Goal: Transaction & Acquisition: Book appointment/travel/reservation

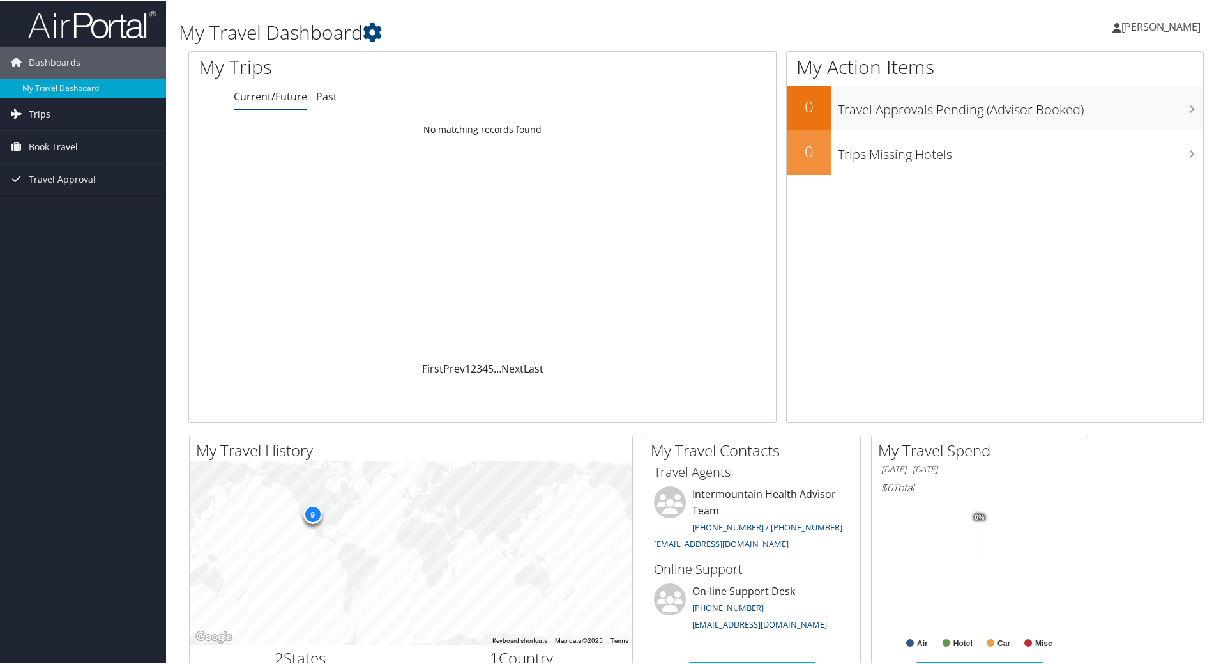
click at [63, 107] on link "Trips" at bounding box center [83, 113] width 166 height 32
click at [59, 138] on link "Current/Future Trips" at bounding box center [83, 138] width 166 height 19
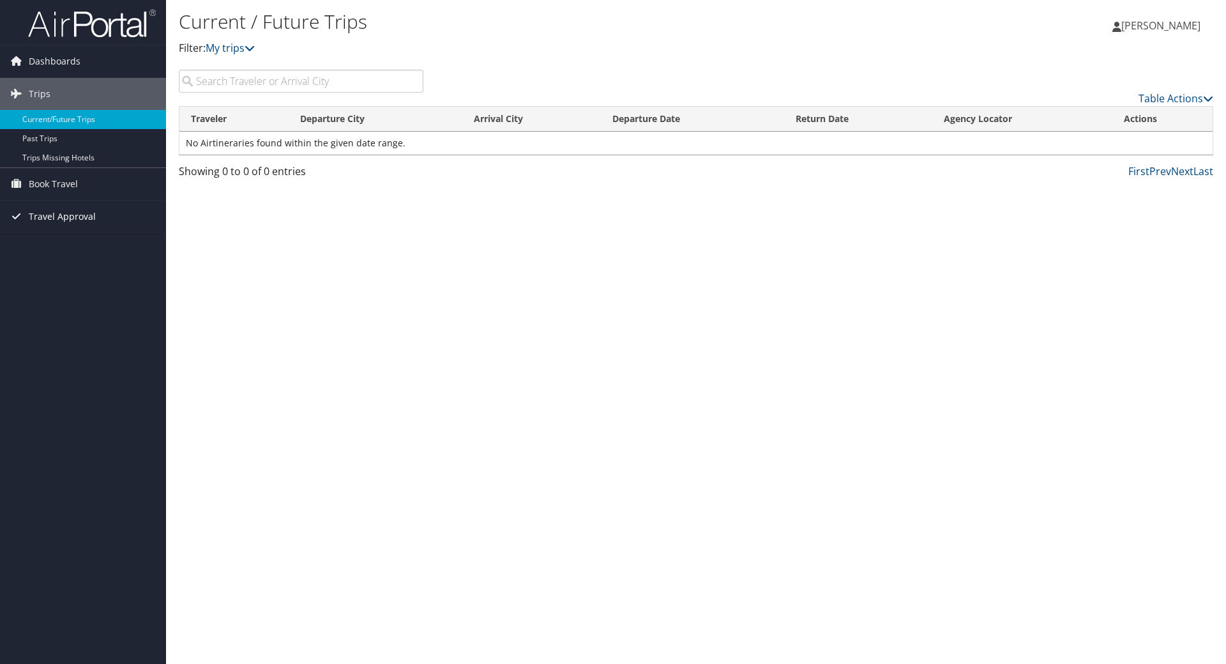
click at [53, 217] on span "Travel Approval" at bounding box center [62, 217] width 67 height 32
click at [54, 260] on link "Approved Trips" at bounding box center [83, 261] width 166 height 19
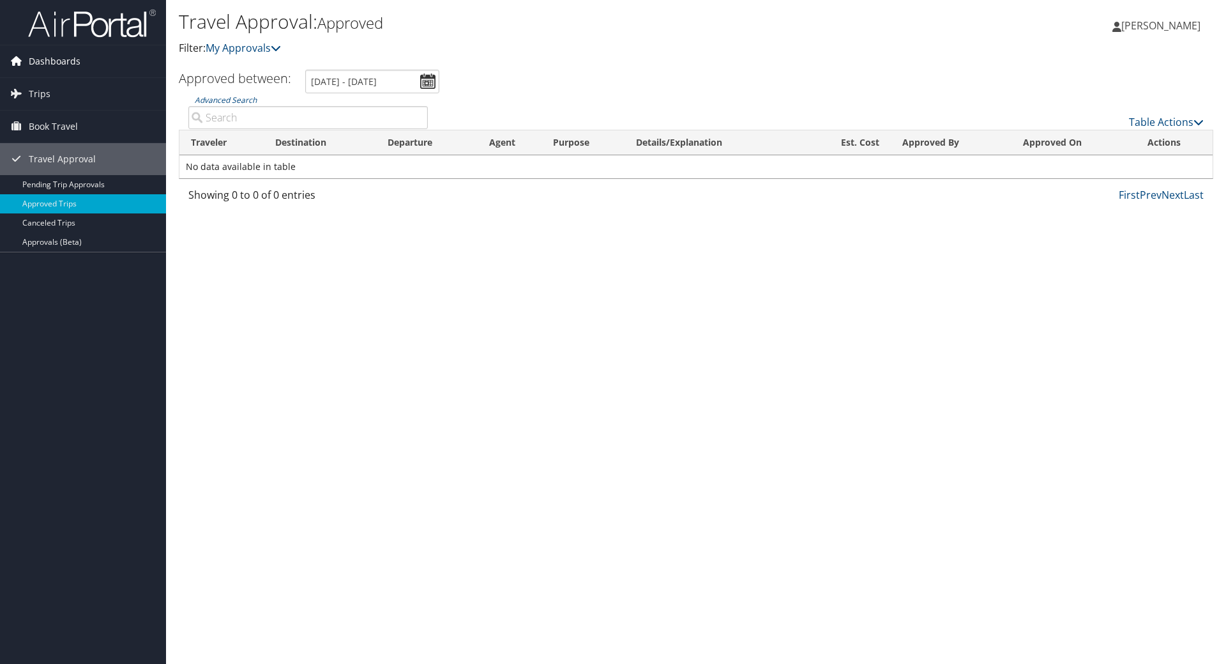
click at [42, 54] on span "Dashboards" at bounding box center [55, 61] width 52 height 32
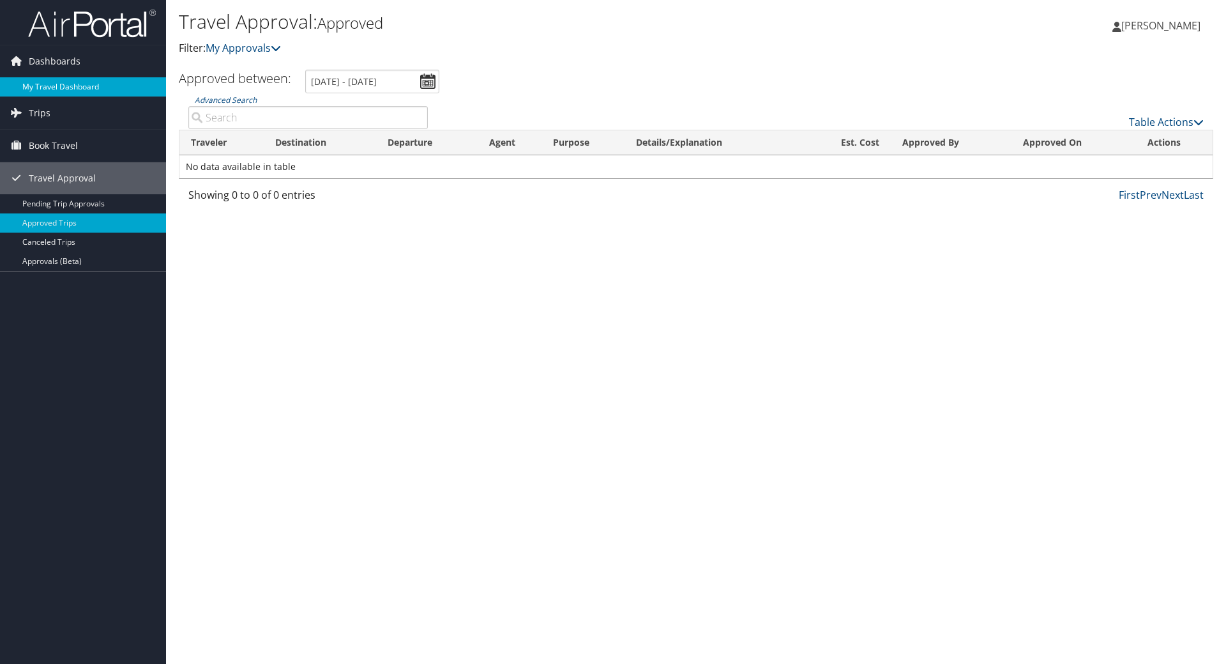
click at [52, 94] on link "My Travel Dashboard" at bounding box center [83, 86] width 166 height 19
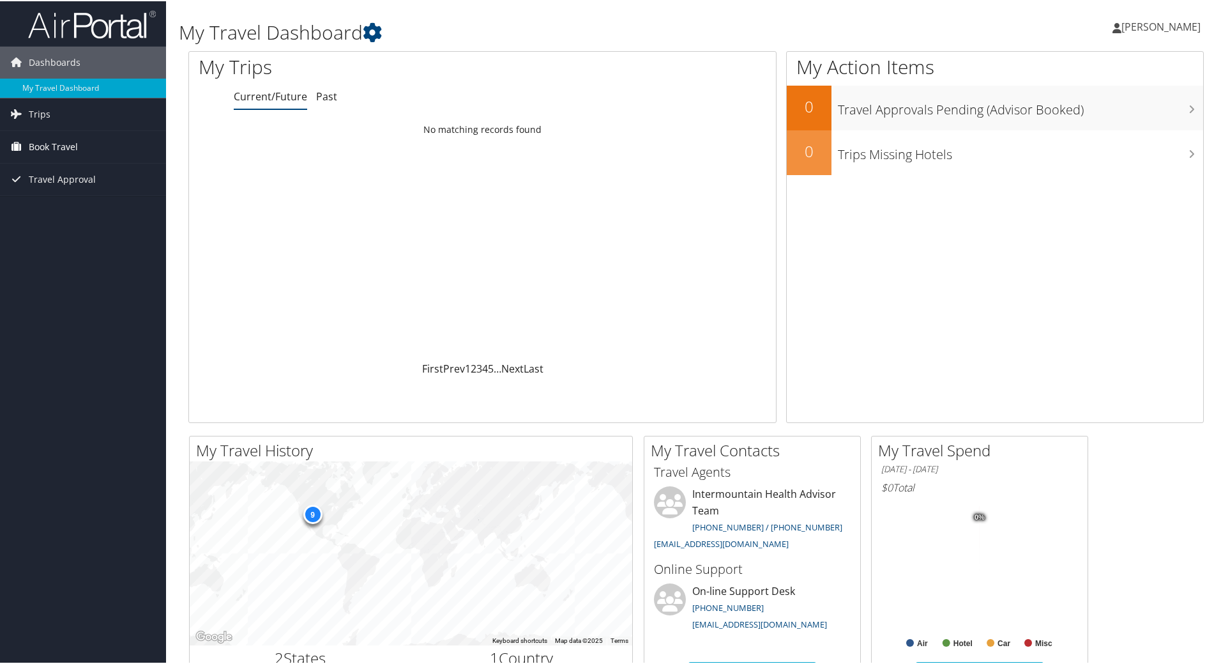
click at [72, 149] on span "Book Travel" at bounding box center [53, 146] width 49 height 32
click at [60, 111] on link "Trips" at bounding box center [83, 113] width 166 height 32
click at [1154, 25] on span "[PERSON_NAME]" at bounding box center [1161, 26] width 79 height 14
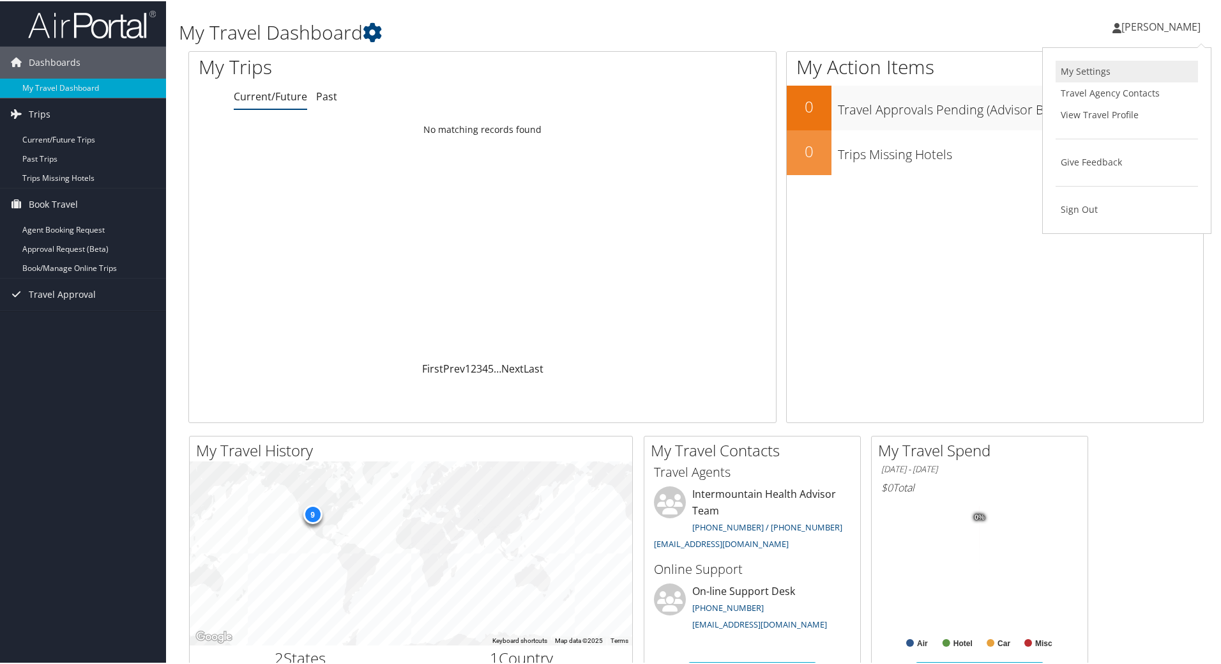
click at [1096, 77] on link "My Settings" at bounding box center [1127, 70] width 142 height 22
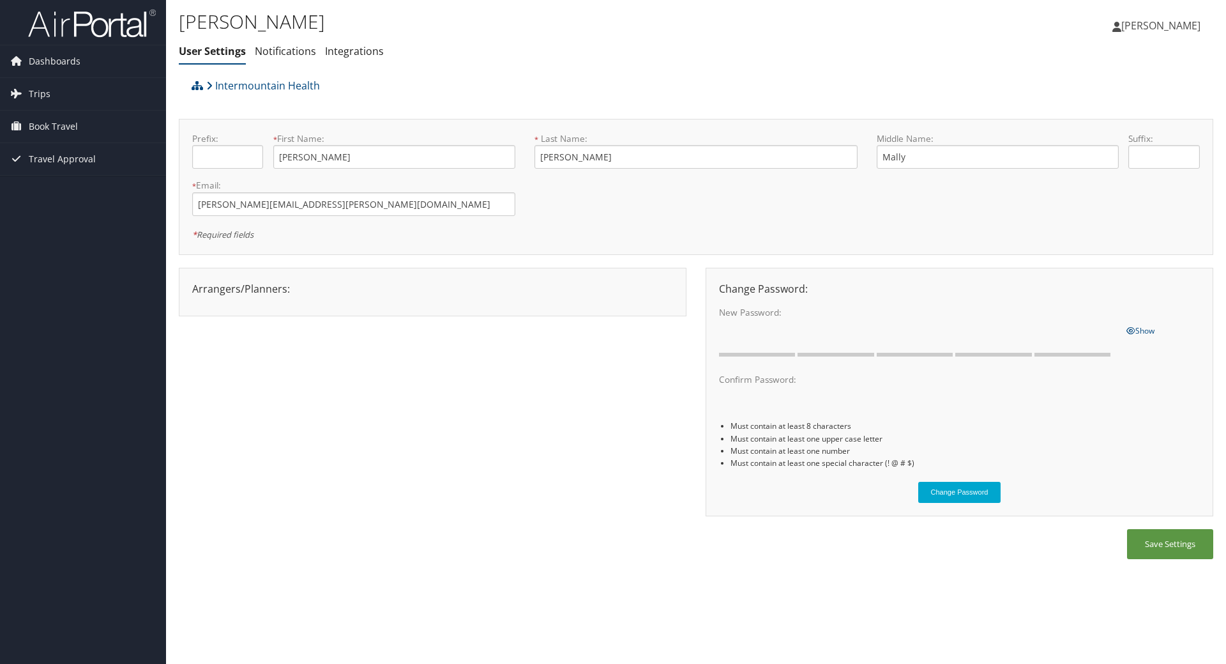
click at [1131, 32] on span "[PERSON_NAME]" at bounding box center [1161, 26] width 79 height 14
click at [1080, 213] on link "Sign Out" at bounding box center [1129, 208] width 142 height 22
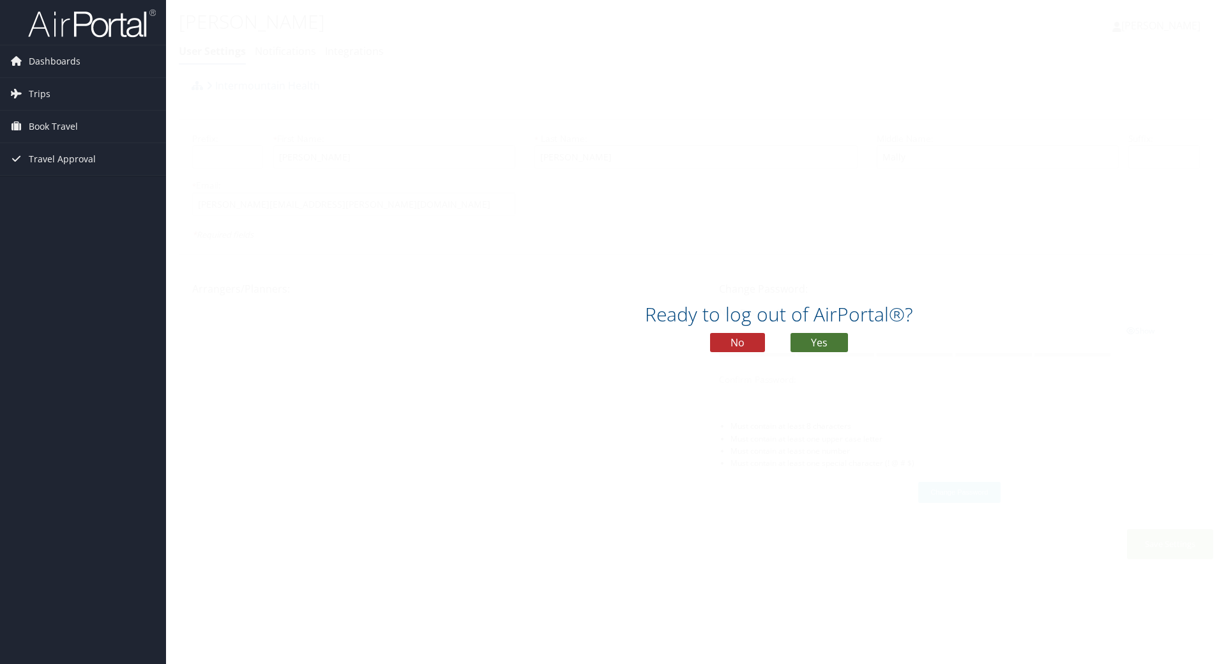
click at [810, 347] on button "Yes" at bounding box center [819, 342] width 57 height 19
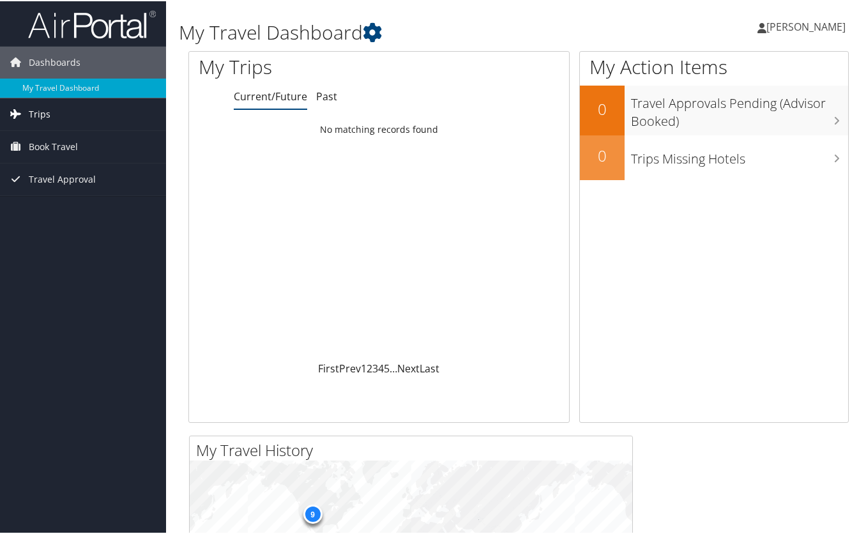
click at [77, 114] on link "Trips" at bounding box center [83, 113] width 166 height 32
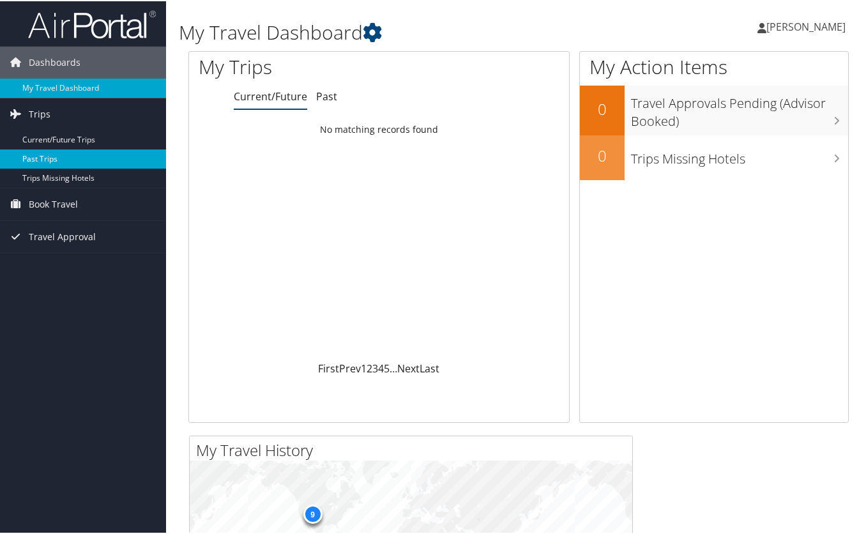
click at [63, 161] on link "Past Trips" at bounding box center [83, 157] width 166 height 19
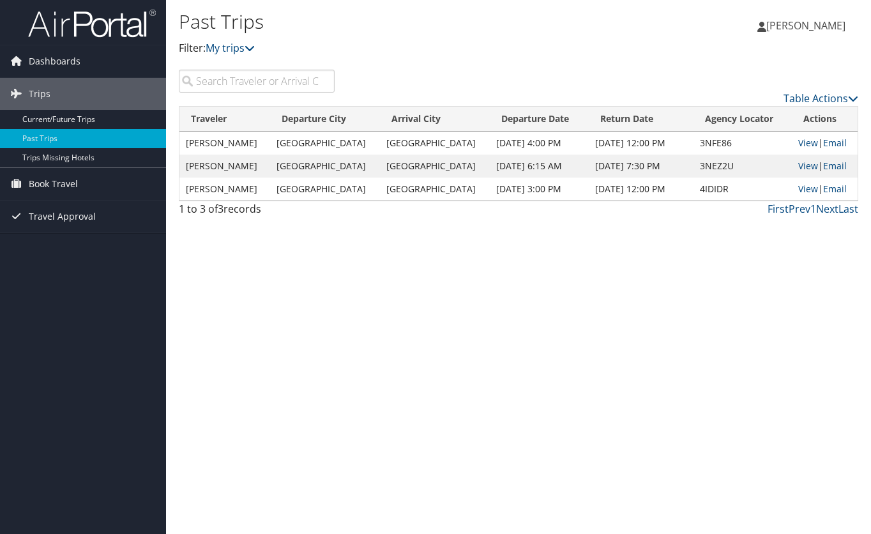
drag, startPoint x: 298, startPoint y: 234, endPoint x: 378, endPoint y: 236, distance: 79.9
click at [378, 236] on div "Past Trips Filter: My trips Anna Chavarria Anna Chavarria My Settings Travel Ag…" at bounding box center [518, 267] width 705 height 534
click at [93, 121] on link "Current/Future Trips" at bounding box center [83, 119] width 166 height 19
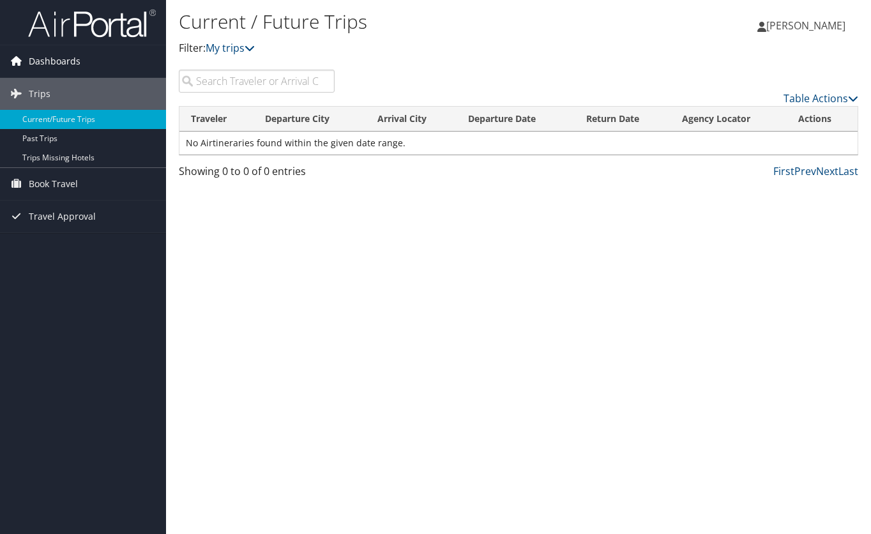
click at [92, 55] on link "Dashboards" at bounding box center [83, 61] width 166 height 32
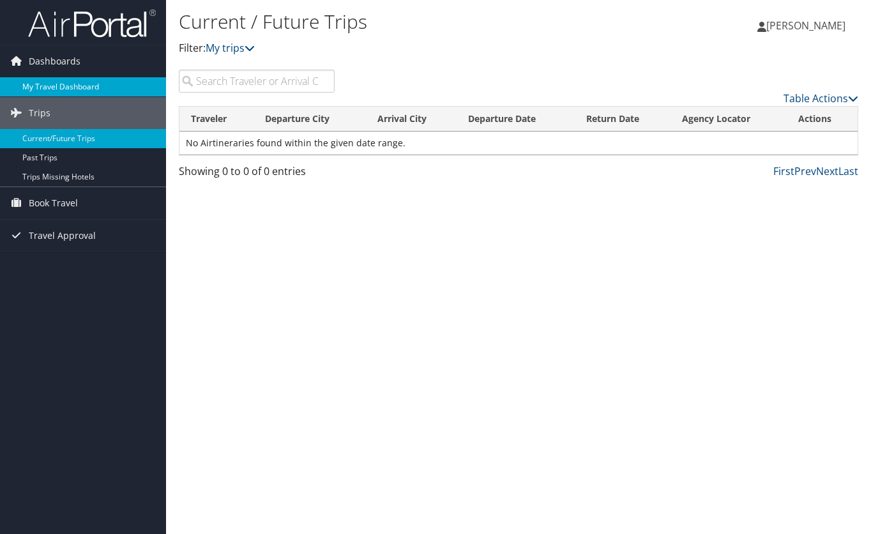
click at [83, 82] on link "My Travel Dashboard" at bounding box center [83, 86] width 166 height 19
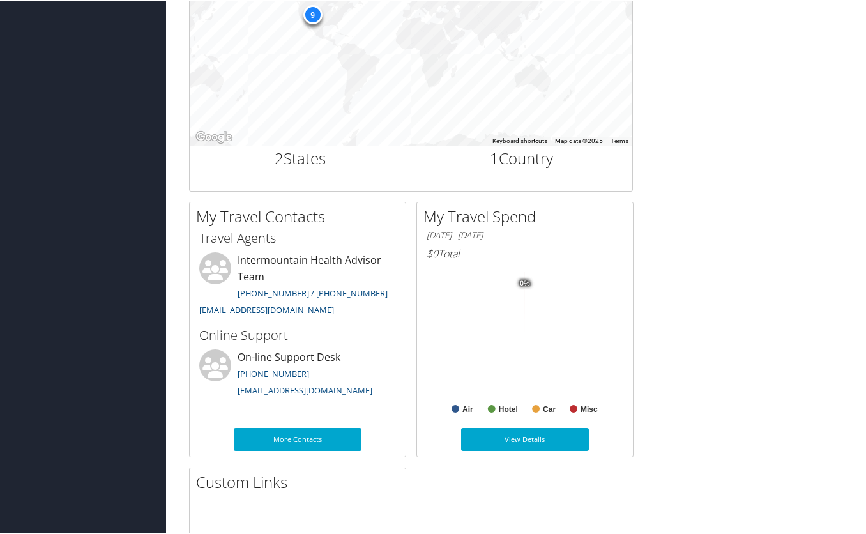
scroll to position [500, 0]
click at [211, 363] on icon at bounding box center [215, 365] width 26 height 20
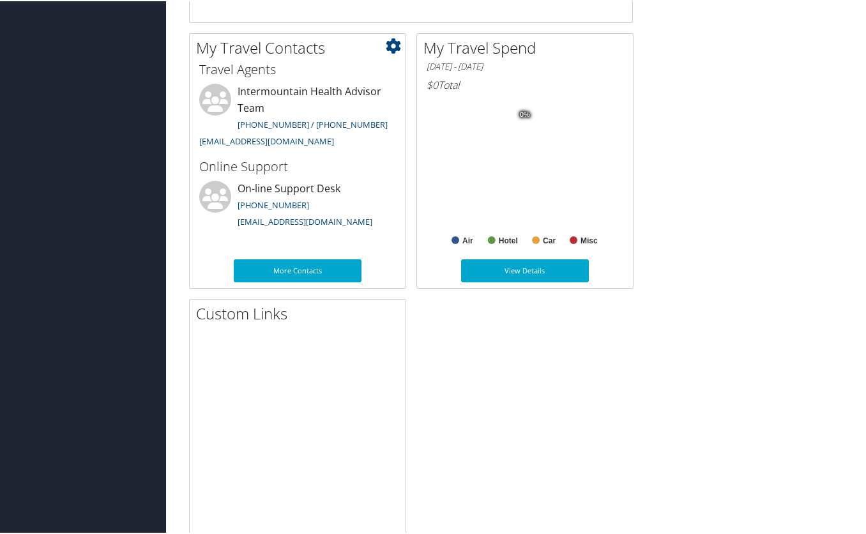
scroll to position [666, 0]
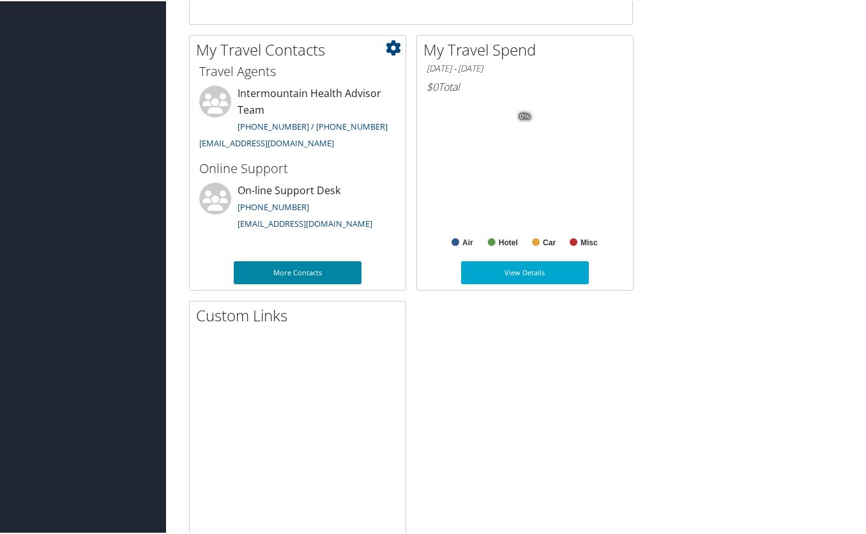
click at [280, 275] on link "More Contacts" at bounding box center [298, 271] width 128 height 23
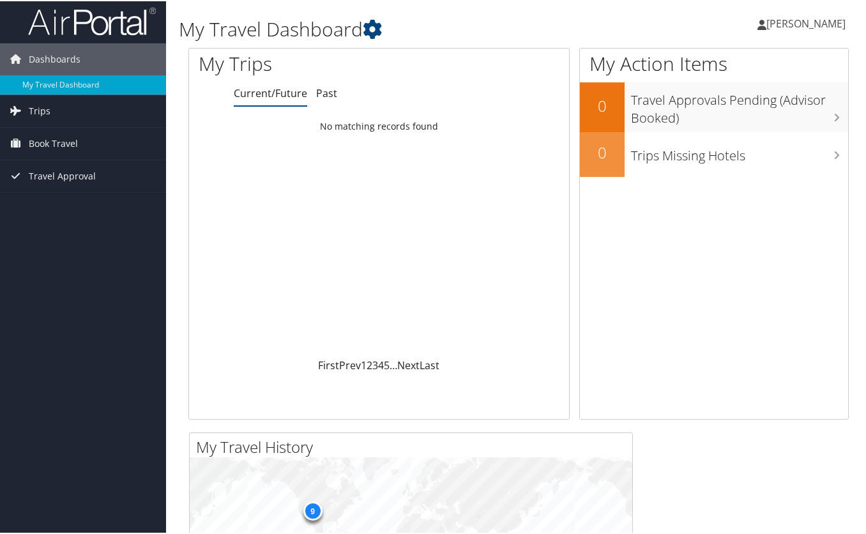
scroll to position [3, 0]
click at [333, 95] on link "Past" at bounding box center [326, 93] width 21 height 14
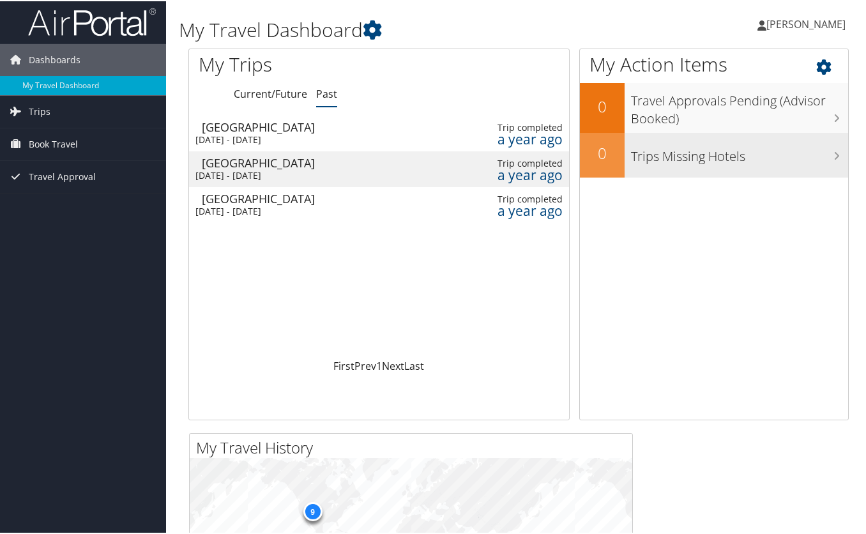
click at [726, 167] on div "Trips Missing Hotels" at bounding box center [737, 154] width 224 height 45
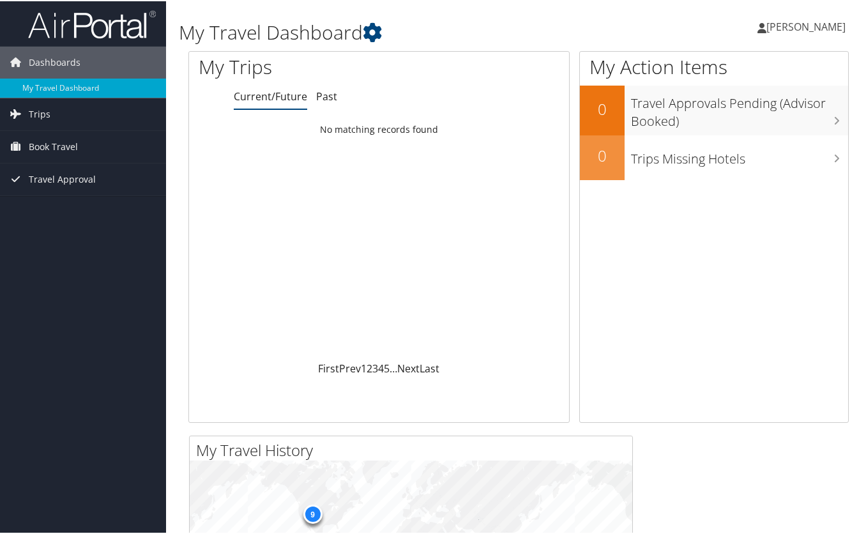
click at [807, 26] on span "[PERSON_NAME]" at bounding box center [806, 26] width 79 height 14
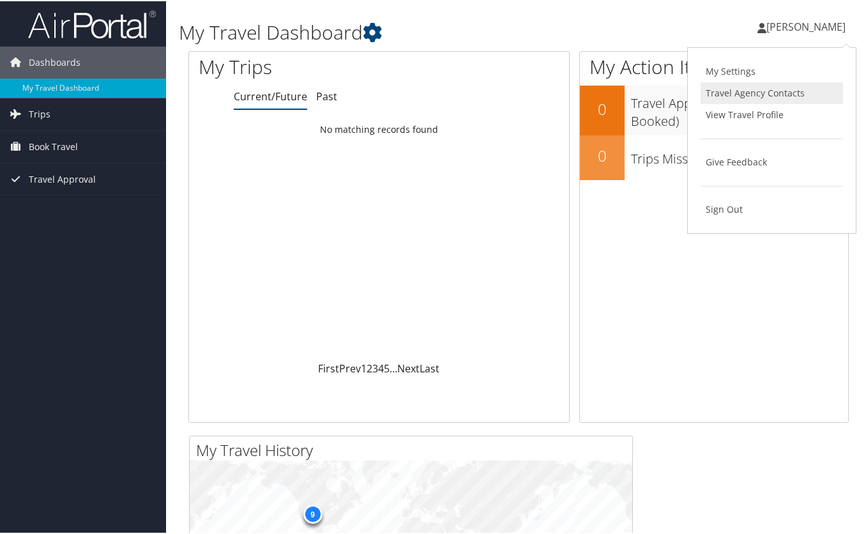
click at [778, 96] on link "Travel Agency Contacts" at bounding box center [772, 92] width 142 height 22
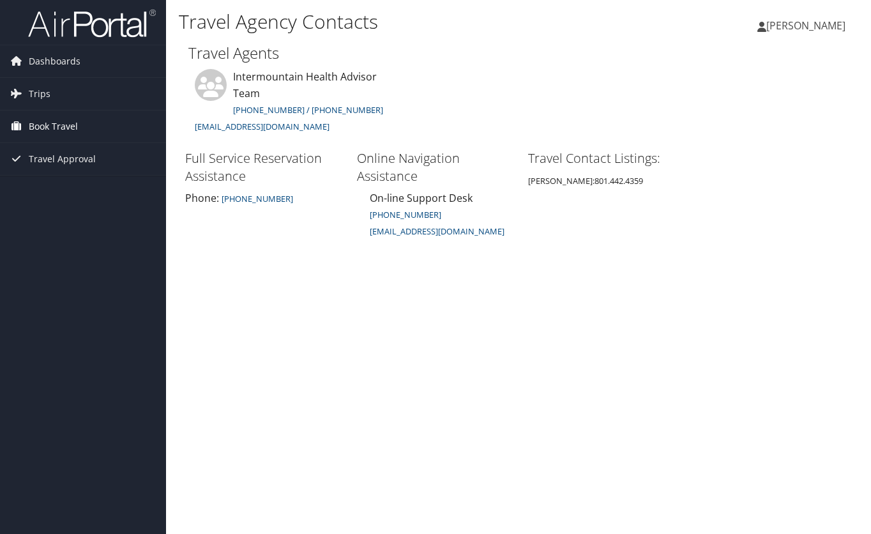
click at [63, 119] on span "Book Travel" at bounding box center [53, 127] width 49 height 32
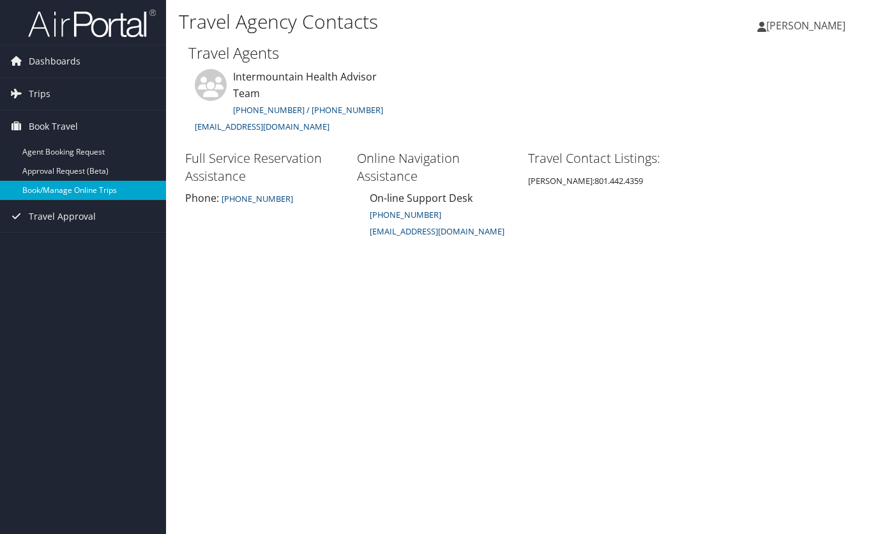
click at [60, 189] on link "Book/Manage Online Trips" at bounding box center [83, 190] width 166 height 19
